Goal: Find specific page/section: Find specific page/section

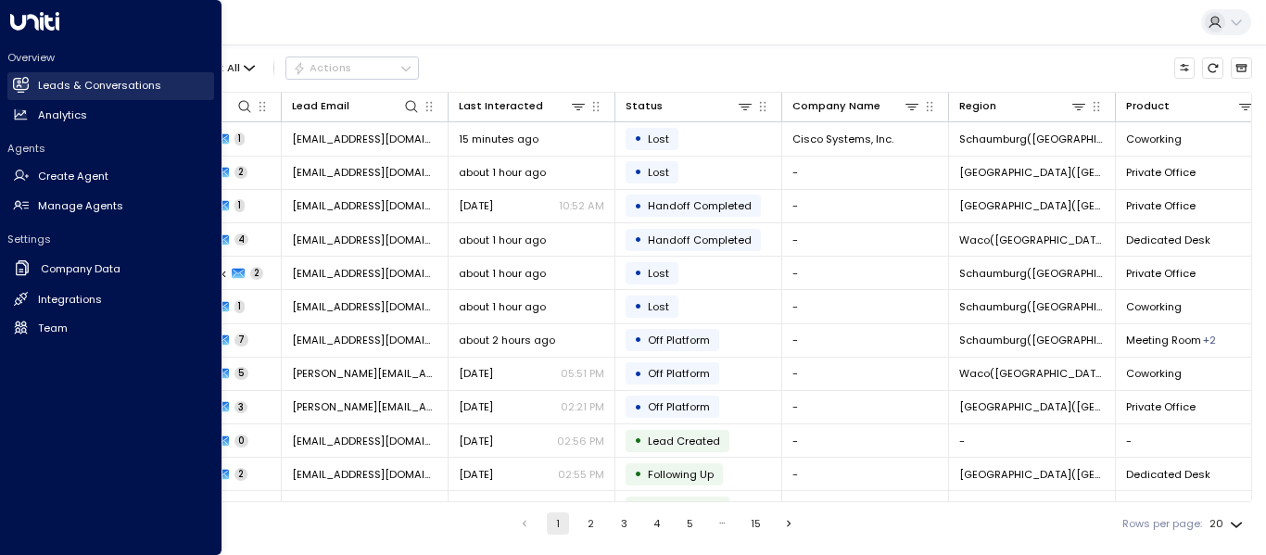
click at [37, 77] on link "Leads & Conversations Leads & Conversations" at bounding box center [110, 86] width 207 height 28
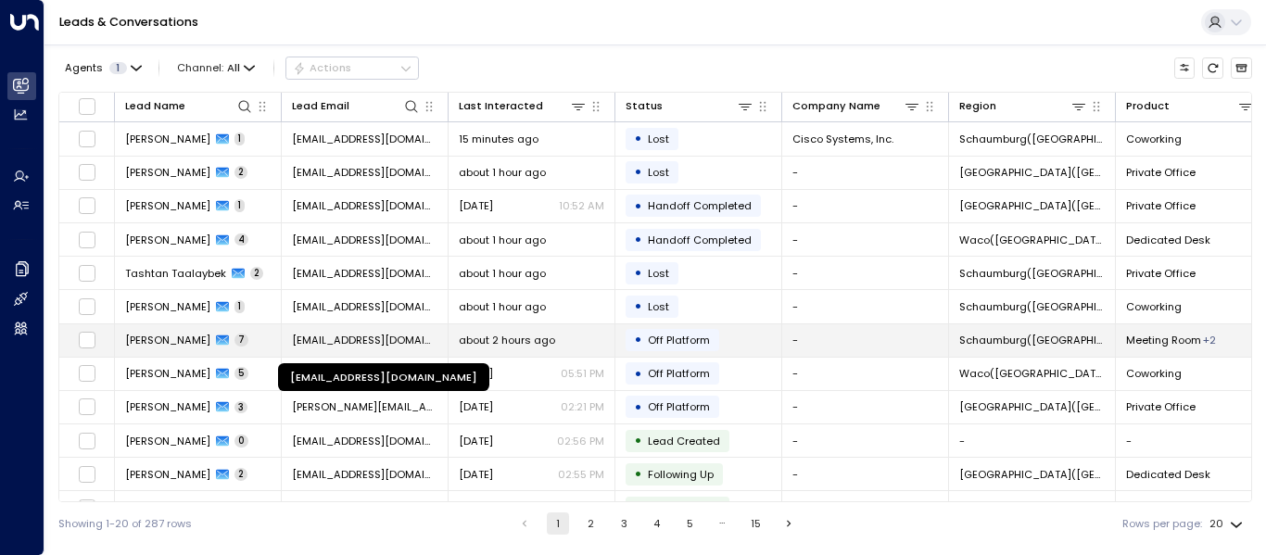
click at [362, 345] on span "[EMAIL_ADDRESS][DOMAIN_NAME]" at bounding box center [364, 340] width 145 height 15
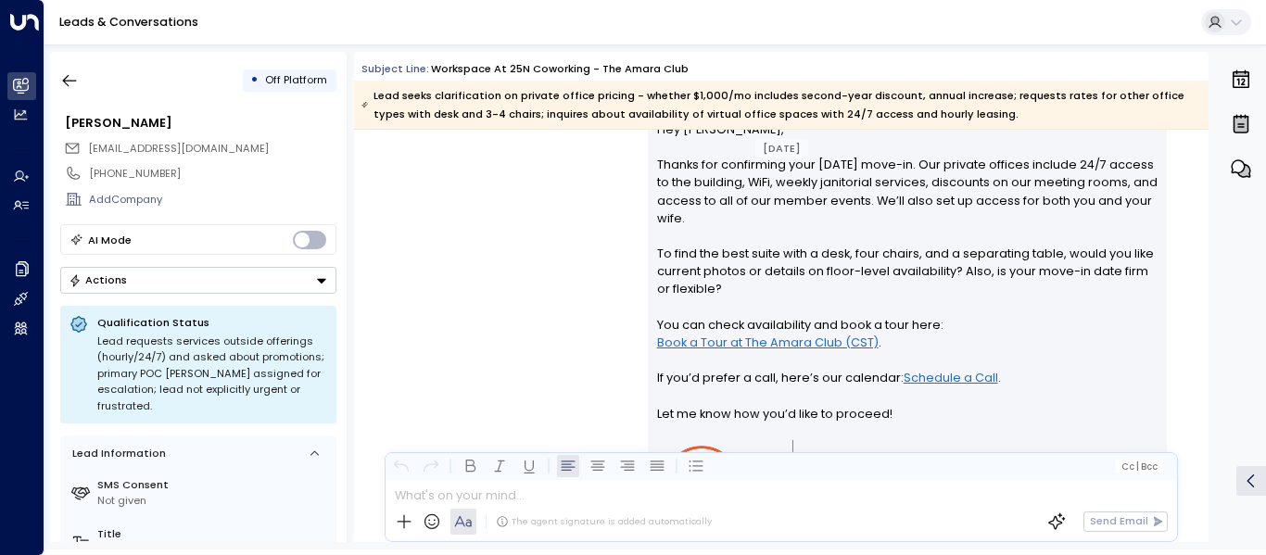
scroll to position [2924, 0]
